Goal: Book appointment/travel/reservation

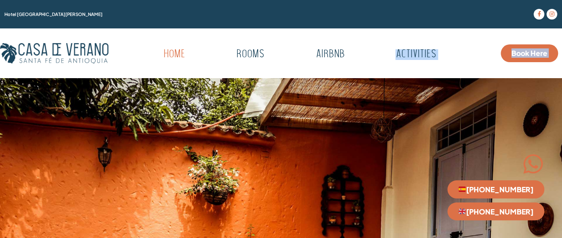
drag, startPoint x: 250, startPoint y: 89, endPoint x: 424, endPoint y: 15, distance: 189.2
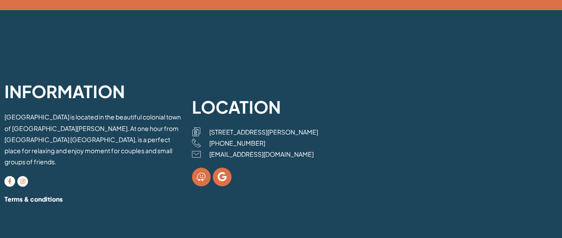
scroll to position [2513, 0]
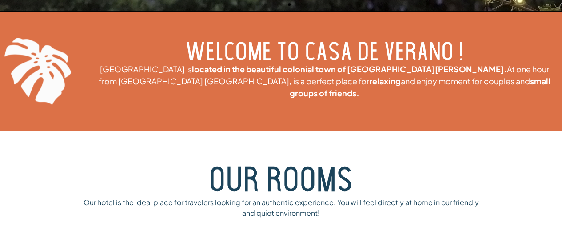
drag, startPoint x: 565, startPoint y: 11, endPoint x: 569, endPoint y: 44, distance: 33.6
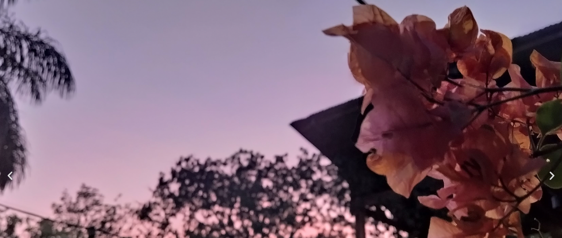
scroll to position [0, 0]
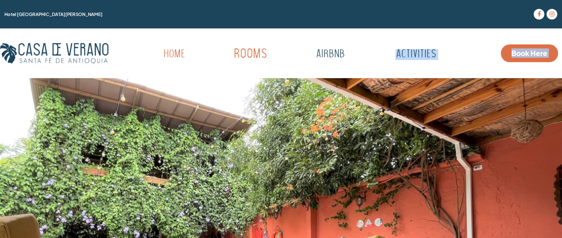
click at [254, 56] on link "Rooms" at bounding box center [250, 54] width 87 height 24
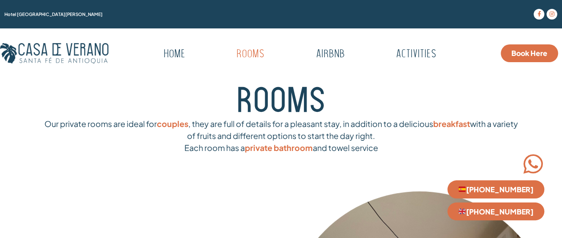
click at [517, 50] on span "Book Here" at bounding box center [530, 53] width 36 height 7
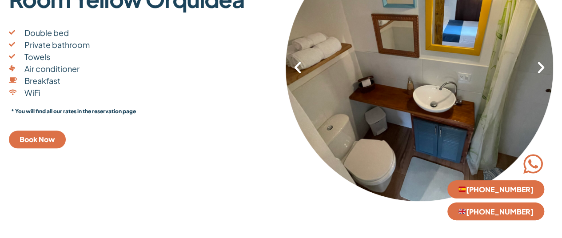
scroll to position [261, 0]
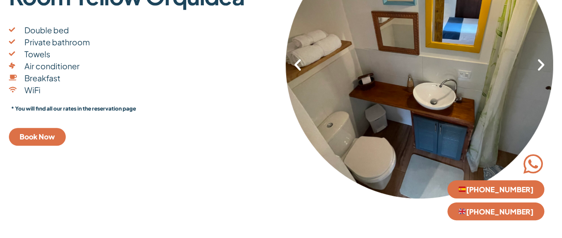
click at [28, 136] on span "Book Now" at bounding box center [38, 136] width 36 height 7
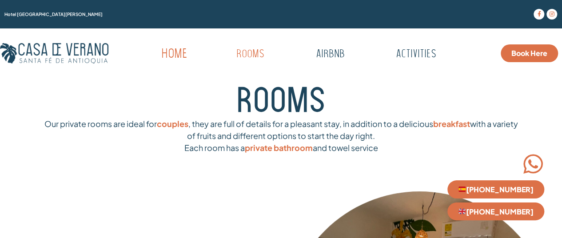
click at [171, 56] on link "Home" at bounding box center [175, 54] width 80 height 24
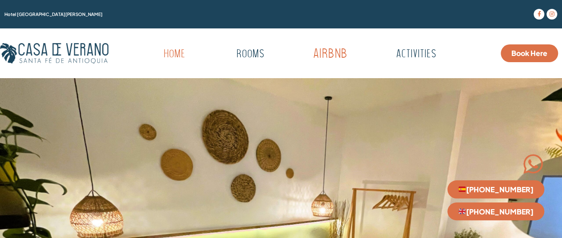
click at [332, 55] on link "Airbnb" at bounding box center [330, 54] width 88 height 24
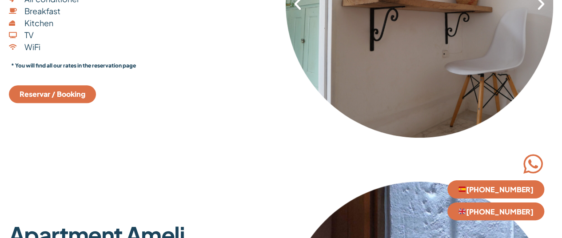
scroll to position [359, 0]
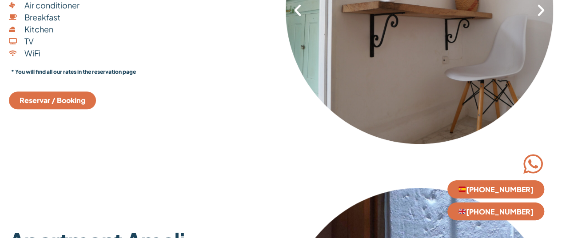
click at [56, 97] on span "Reservar / Booking" at bounding box center [53, 100] width 66 height 7
